Goal: Task Accomplishment & Management: Complete application form

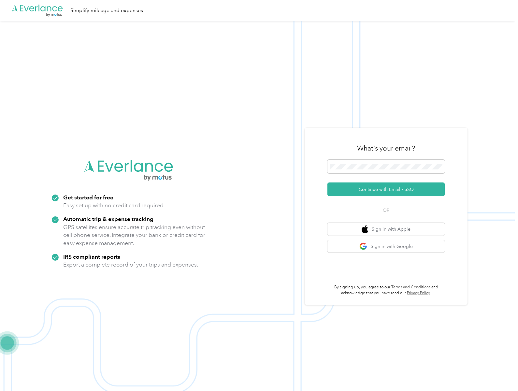
click at [388, 189] on button "Continue with Email / SSO" at bounding box center [385, 189] width 117 height 14
